Goal: Book appointment/travel/reservation

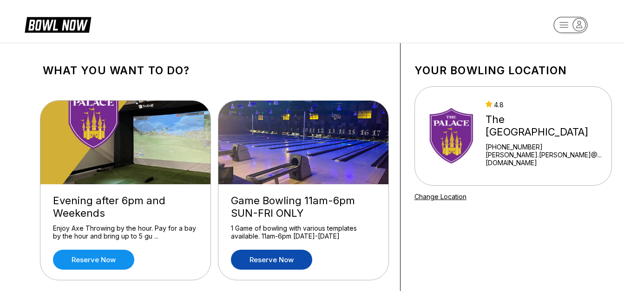
click at [268, 259] on link "Reserve now" at bounding box center [271, 260] width 81 height 20
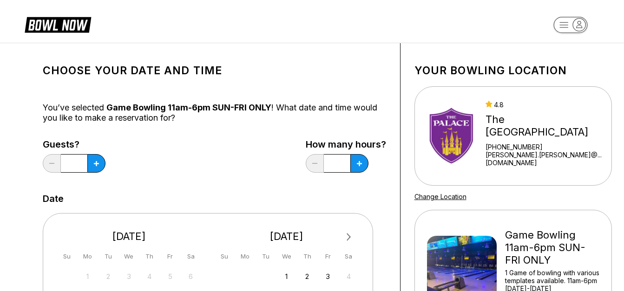
click at [75, 164] on input "*" at bounding box center [74, 163] width 26 height 19
click at [95, 164] on icon at bounding box center [96, 163] width 5 height 5
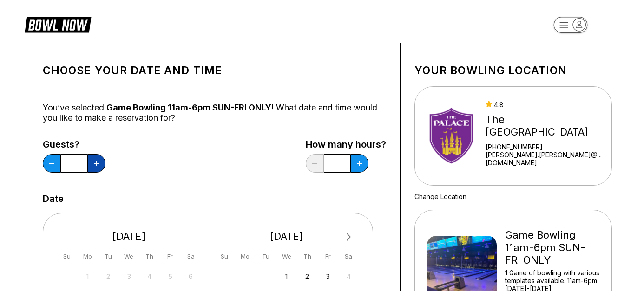
click at [95, 164] on icon at bounding box center [96, 163] width 5 height 5
type input "*"
click at [358, 166] on icon at bounding box center [359, 163] width 5 height 5
click at [360, 161] on icon at bounding box center [359, 163] width 5 height 5
type input "*"
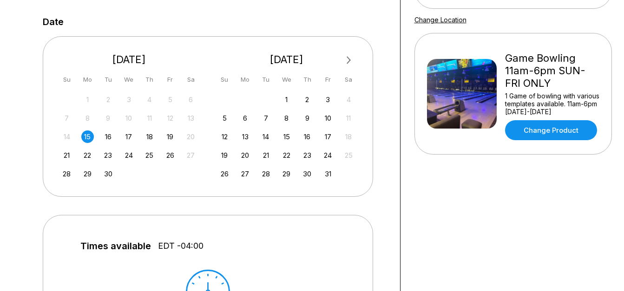
scroll to position [180, 0]
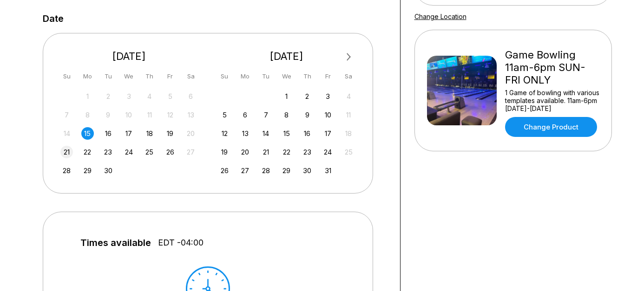
click at [67, 150] on div "21" at bounding box center [66, 152] width 13 height 13
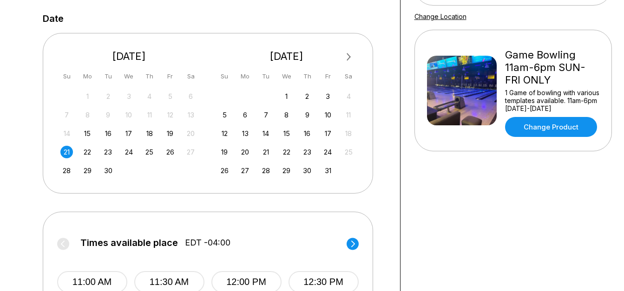
click at [67, 150] on div "21" at bounding box center [66, 152] width 13 height 13
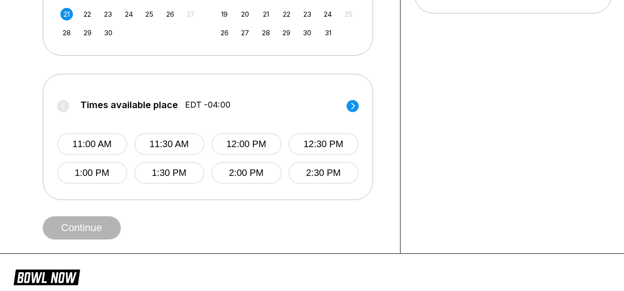
scroll to position [324, 0]
